Goal: Check status: Check status

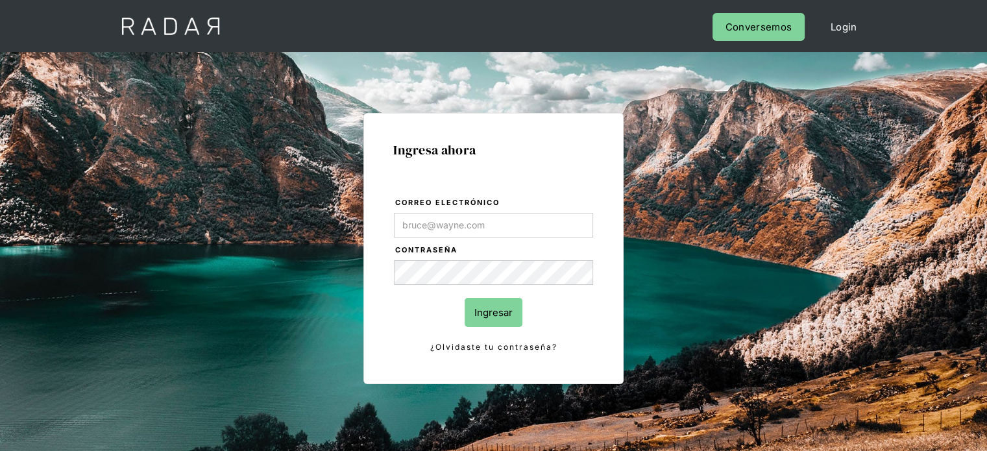
type input "[EMAIL_ADDRESS][DOMAIN_NAME]"
click at [506, 308] on input "Ingresar" at bounding box center [494, 312] width 58 height 29
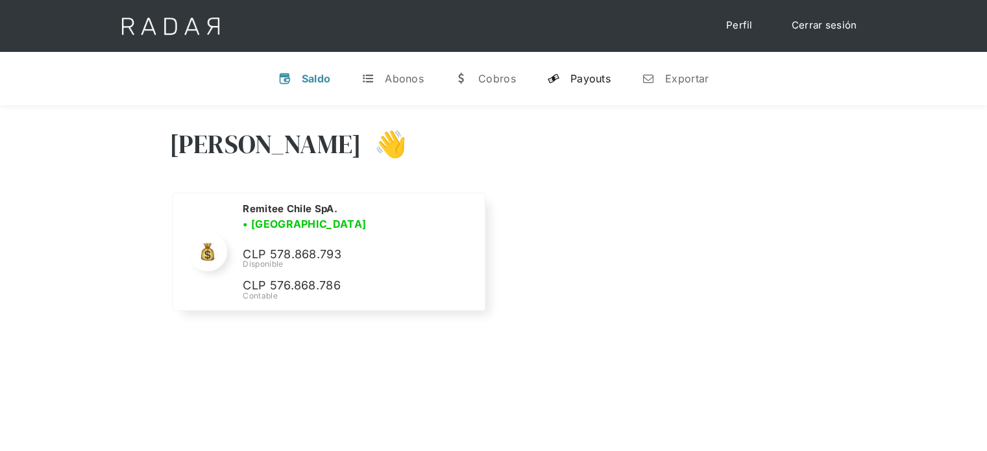
click at [582, 84] on div "Payouts" at bounding box center [590, 78] width 40 height 13
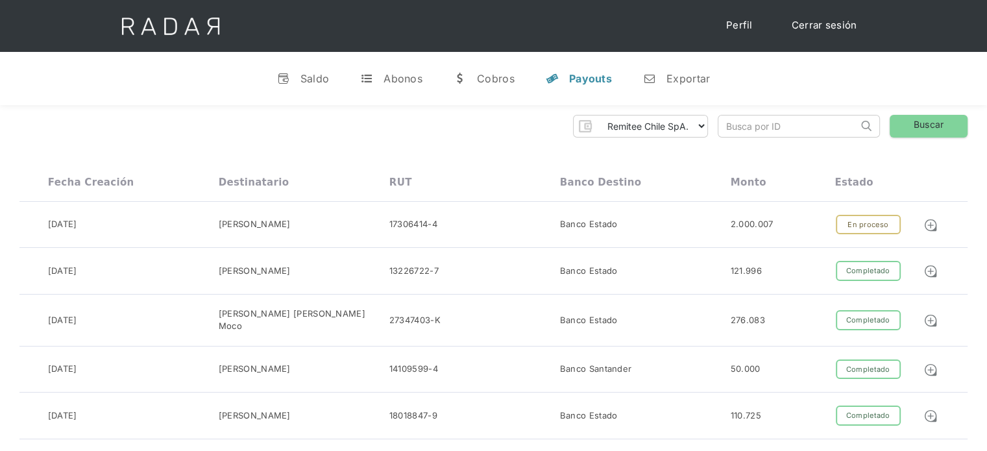
click at [820, 128] on input "search" at bounding box center [788, 126] width 140 height 21
drag, startPoint x: 820, startPoint y: 126, endPoint x: 764, endPoint y: 127, distance: 56.5
click at [764, 127] on input "id_client_7841863" at bounding box center [788, 126] width 140 height 21
paste input "9970866"
type input "id_client_9970866"
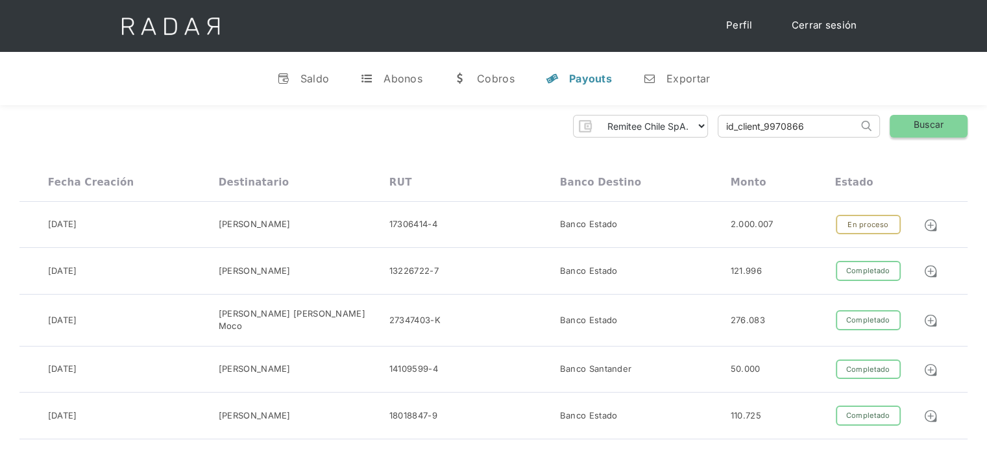
click at [912, 121] on link "Buscar" at bounding box center [929, 126] width 78 height 23
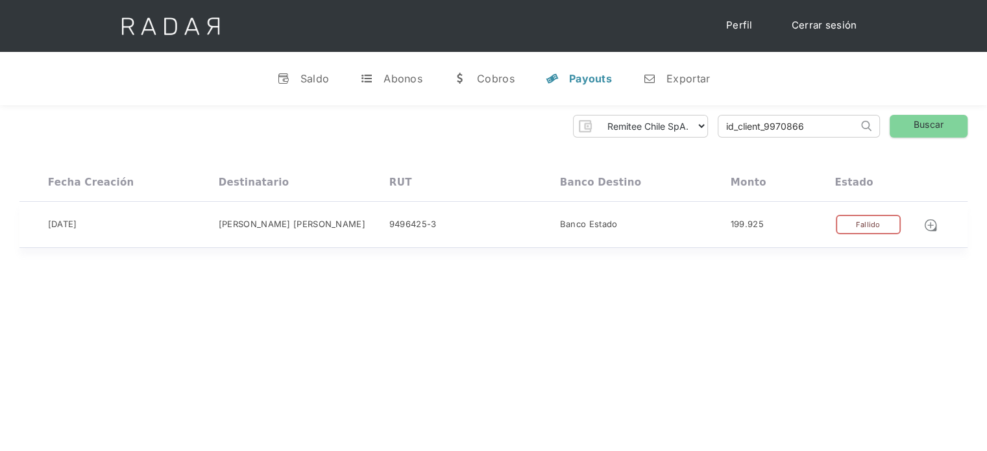
click at [871, 221] on div "Fallido" at bounding box center [868, 225] width 65 height 20
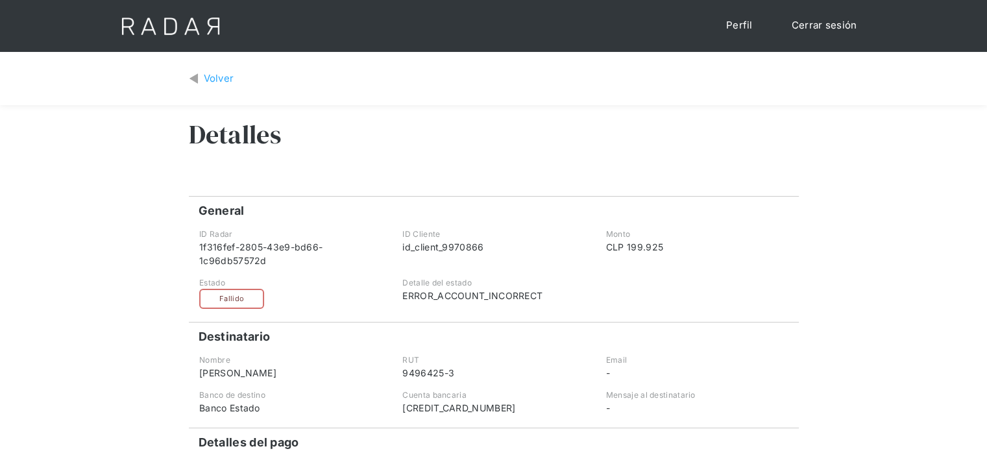
click at [231, 80] on div "Volver" at bounding box center [219, 78] width 31 height 15
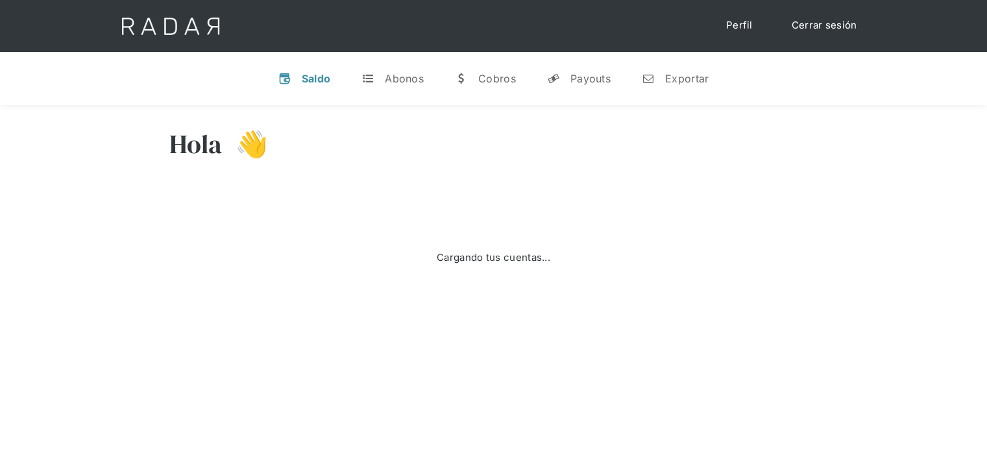
select select "remitee"
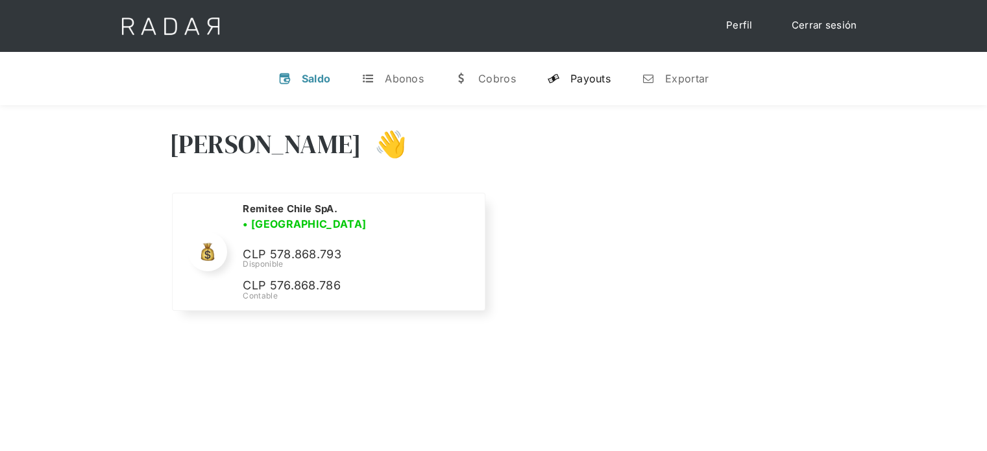
click at [585, 75] on div "Payouts" at bounding box center [590, 78] width 40 height 13
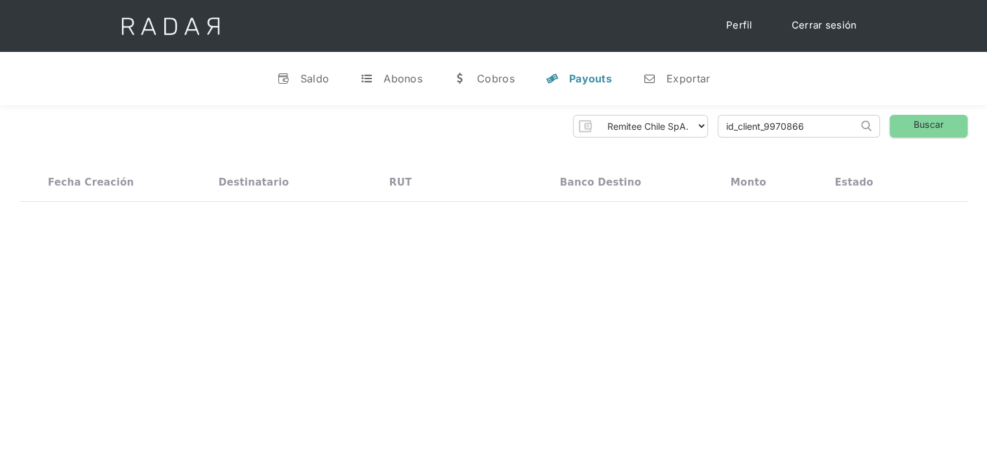
click at [836, 128] on input "id_client_9970866" at bounding box center [788, 126] width 140 height 21
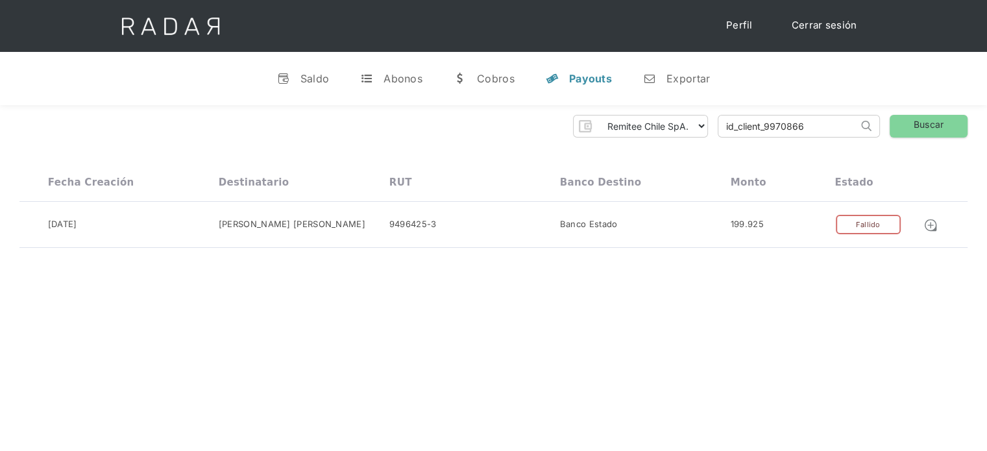
drag, startPoint x: 818, startPoint y: 127, endPoint x: 766, endPoint y: 128, distance: 52.6
click at [766, 128] on input "id_client_9970866" at bounding box center [788, 126] width 140 height 21
paste input "4582"
type input "id_client_9974582"
click at [911, 124] on link "Buscar" at bounding box center [929, 126] width 78 height 23
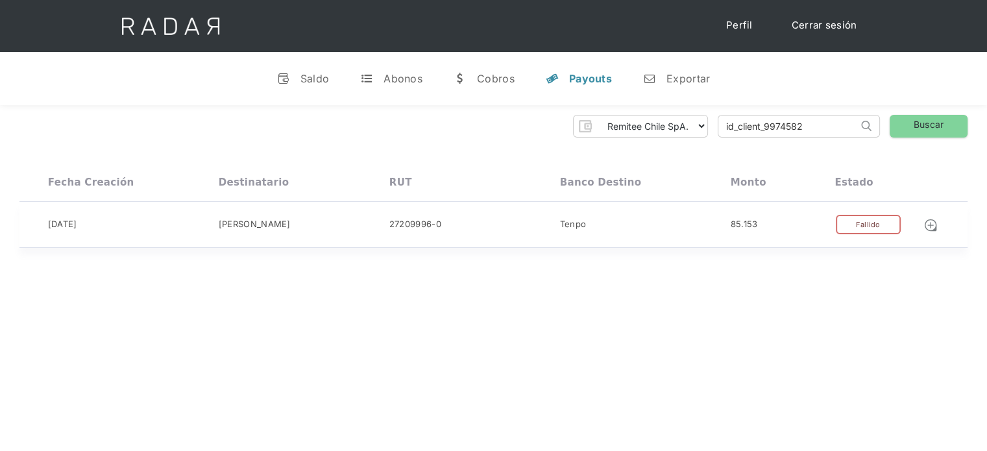
click at [855, 221] on div "Fallido" at bounding box center [868, 225] width 65 height 20
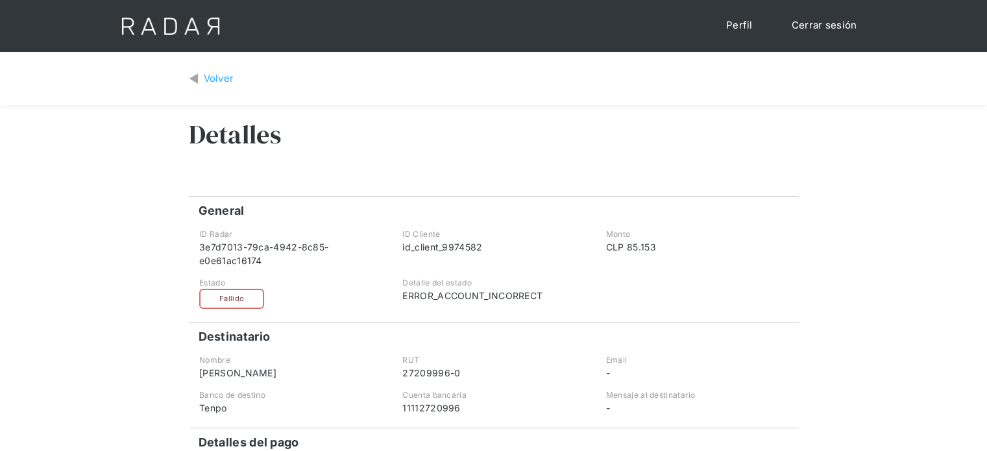
click at [206, 72] on div "Volver" at bounding box center [219, 78] width 31 height 15
